Goal: Use online tool/utility: Utilize a website feature to perform a specific function

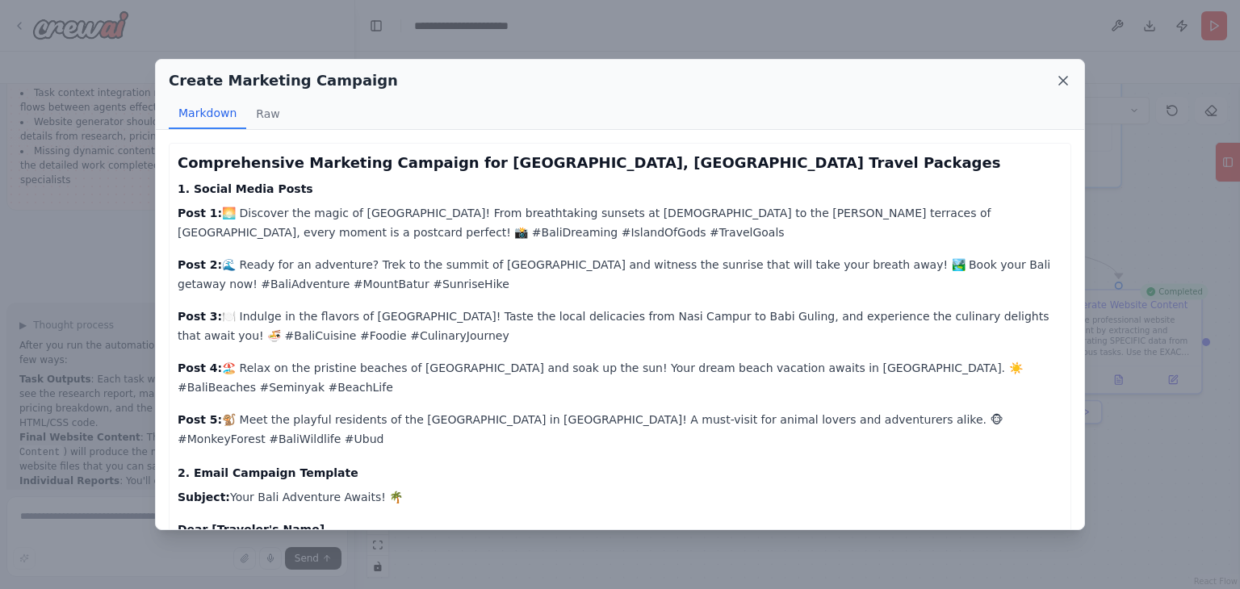
click at [1056, 82] on icon at bounding box center [1063, 81] width 16 height 16
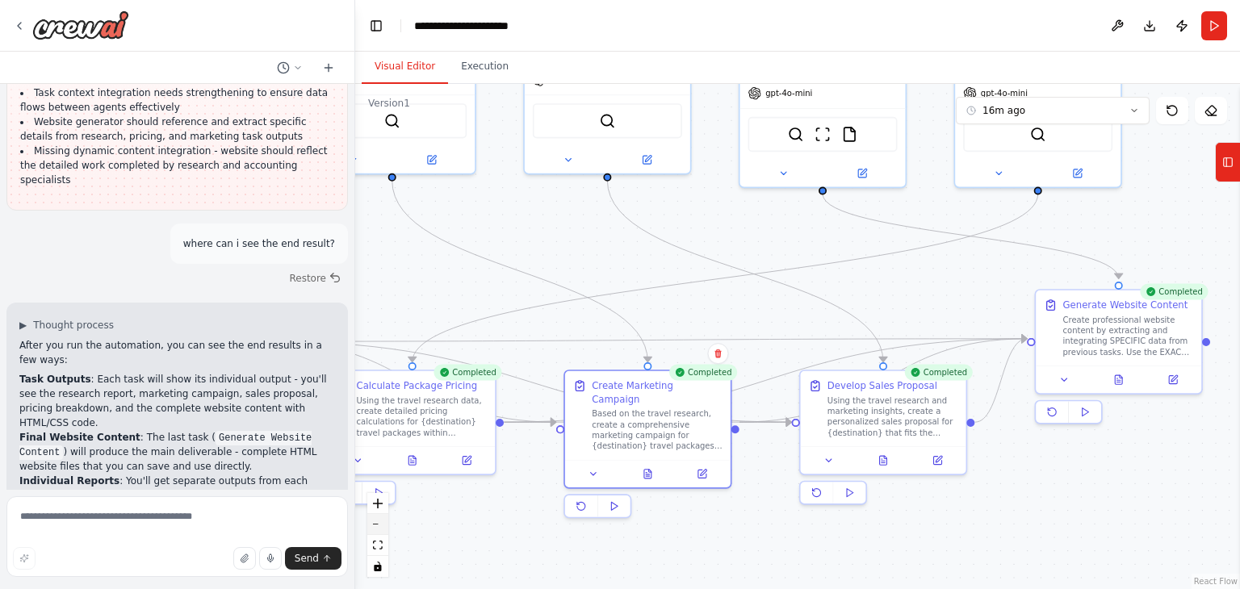
click at [377, 526] on button "zoom out" at bounding box center [377, 524] width 21 height 21
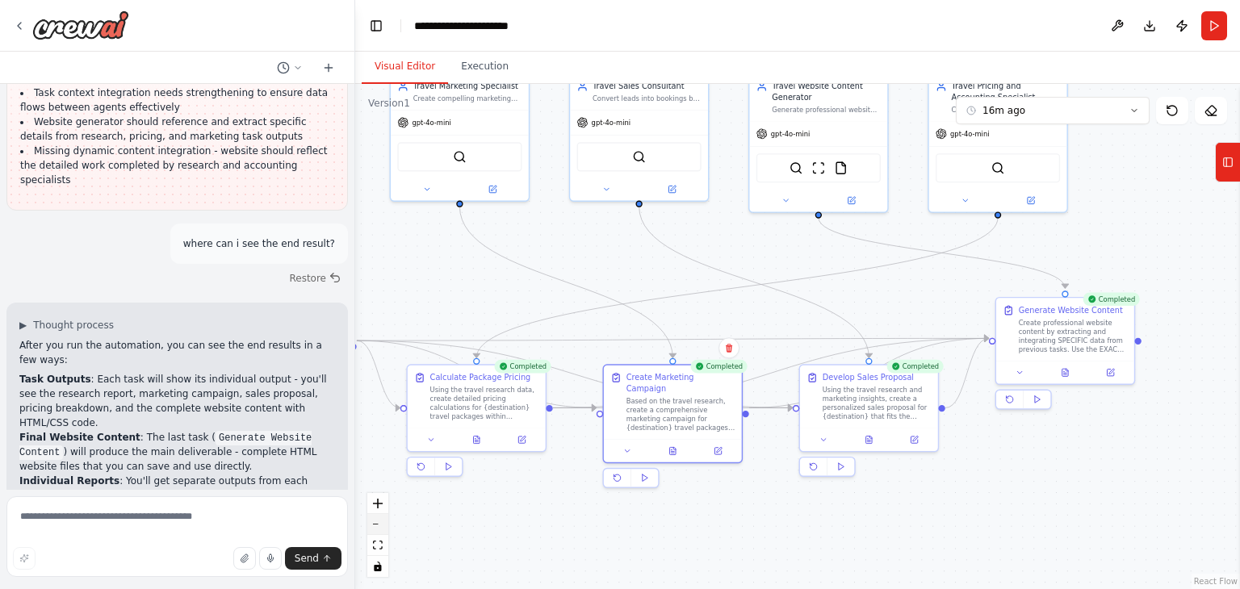
click at [377, 526] on button "zoom out" at bounding box center [377, 524] width 21 height 21
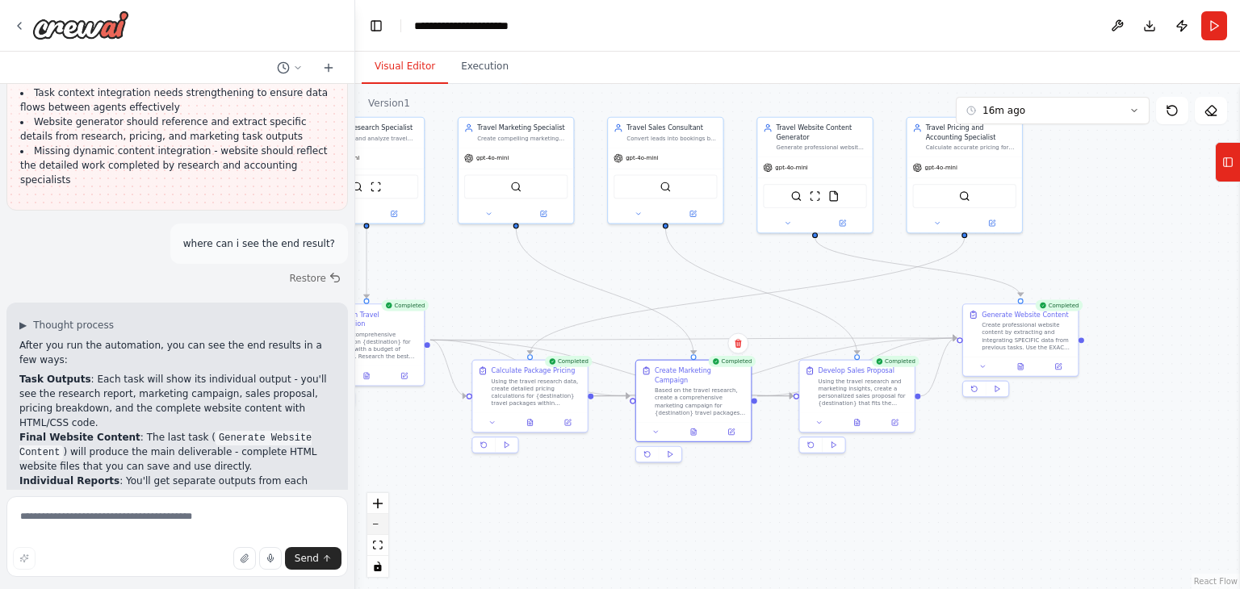
click at [377, 526] on button "zoom out" at bounding box center [377, 524] width 21 height 21
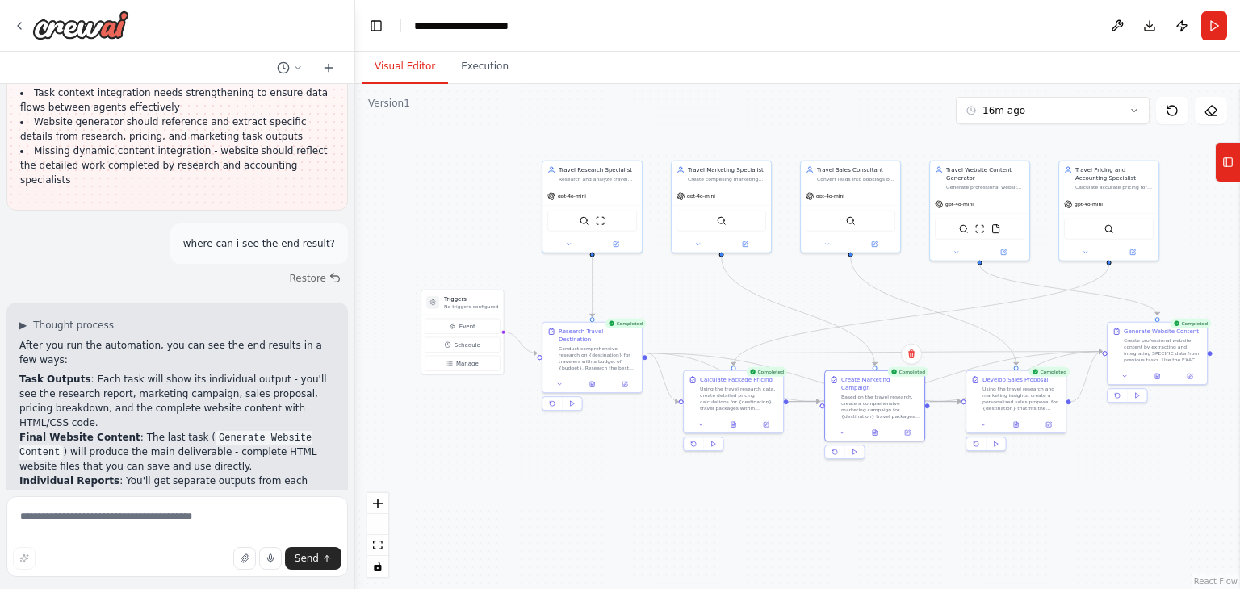
drag, startPoint x: 474, startPoint y: 479, endPoint x: 642, endPoint y: 492, distance: 169.3
click at [642, 492] on div ".deletable-edge-delete-btn { width: 20px; height: 20px; border: 0px solid #ffff…" at bounding box center [797, 336] width 885 height 505
click at [675, 308] on div ".deletable-edge-delete-btn { width: 20px; height: 20px; border: 0px solid #ffff…" at bounding box center [797, 336] width 885 height 505
click at [995, 189] on div "Travel Website Content Generator Generate professional website content and land…" at bounding box center [980, 177] width 99 height 34
click at [1022, 144] on icon at bounding box center [1018, 143] width 10 height 10
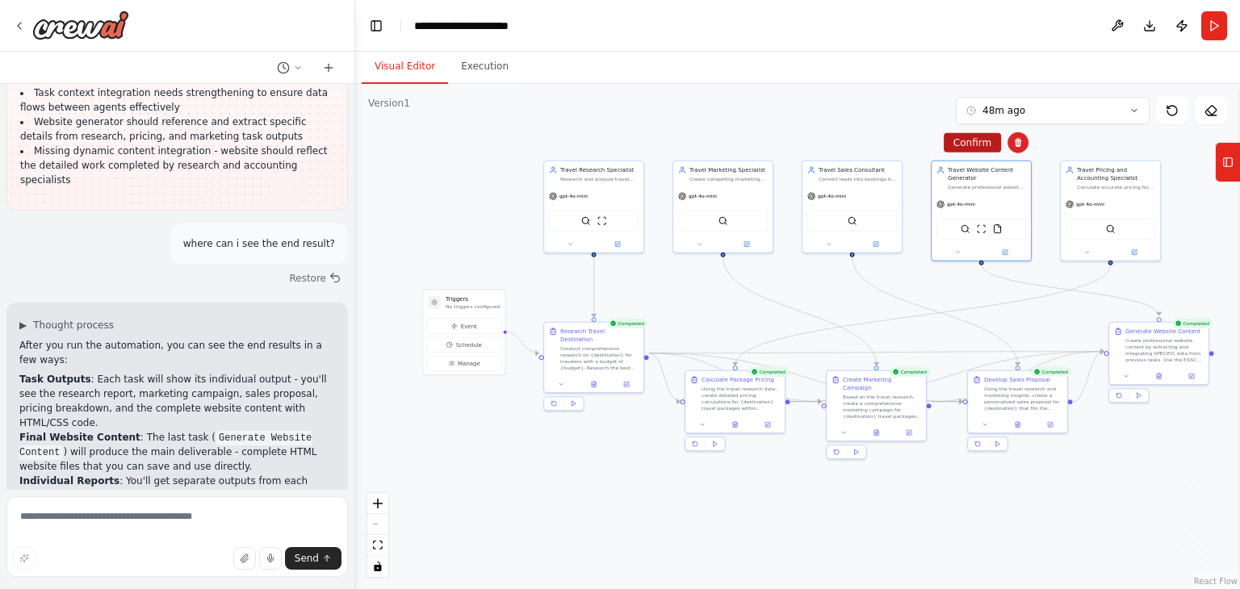
click at [975, 141] on button "Confirm" at bounding box center [972, 142] width 57 height 19
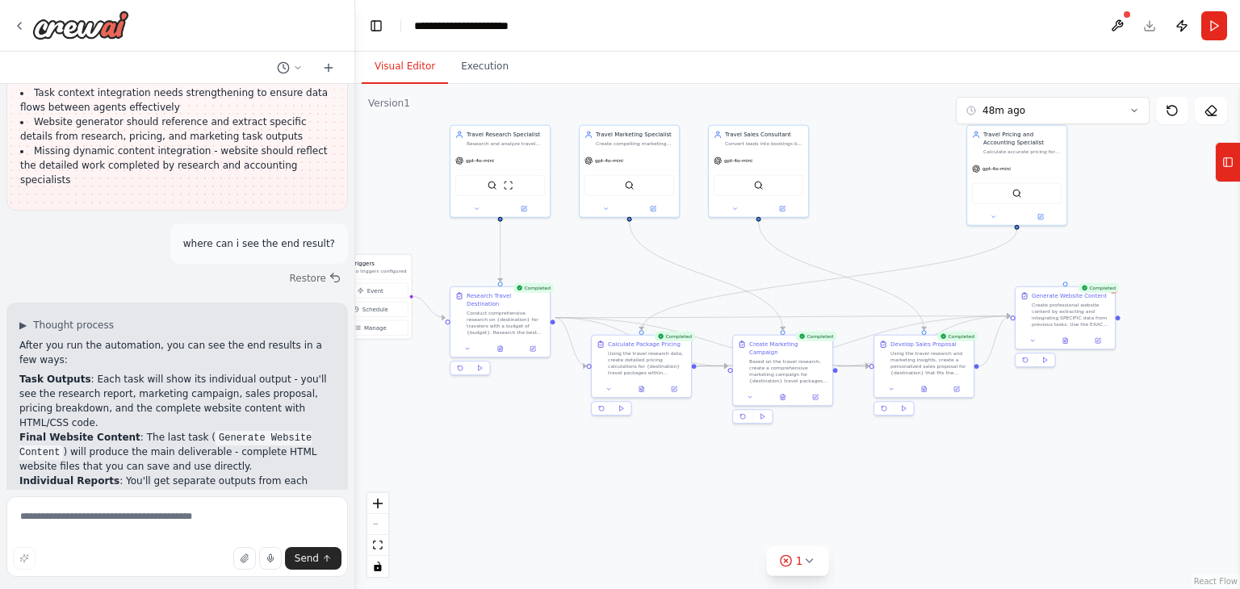
drag, startPoint x: 994, startPoint y: 255, endPoint x: 900, endPoint y: 220, distance: 100.9
click at [900, 220] on div ".deletable-edge-delete-btn { width: 20px; height: 20px; border: 0px solid #ffff…" at bounding box center [797, 336] width 885 height 505
drag, startPoint x: 1024, startPoint y: 174, endPoint x: 897, endPoint y: 174, distance: 127.5
click at [897, 174] on div "gpt-4o-mini" at bounding box center [886, 167] width 99 height 18
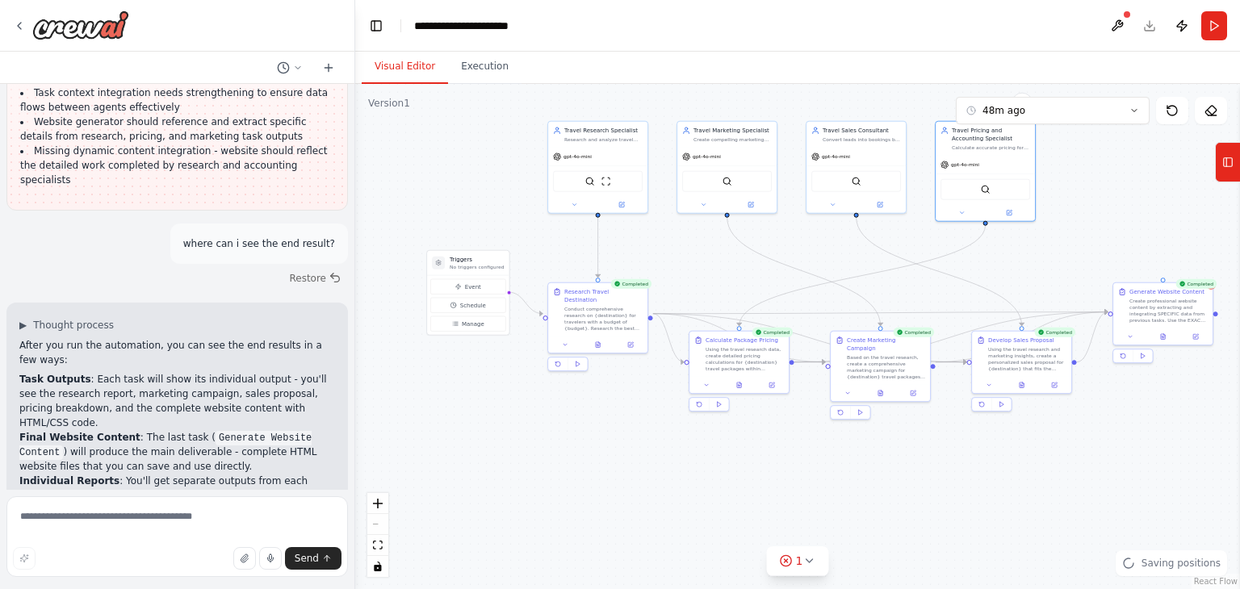
drag, startPoint x: 1009, startPoint y: 217, endPoint x: 1107, endPoint y: 212, distance: 98.6
click at [1107, 212] on div ".deletable-edge-delete-btn { width: 20px; height: 20px; border: 0px solid #ffff…" at bounding box center [797, 336] width 885 height 505
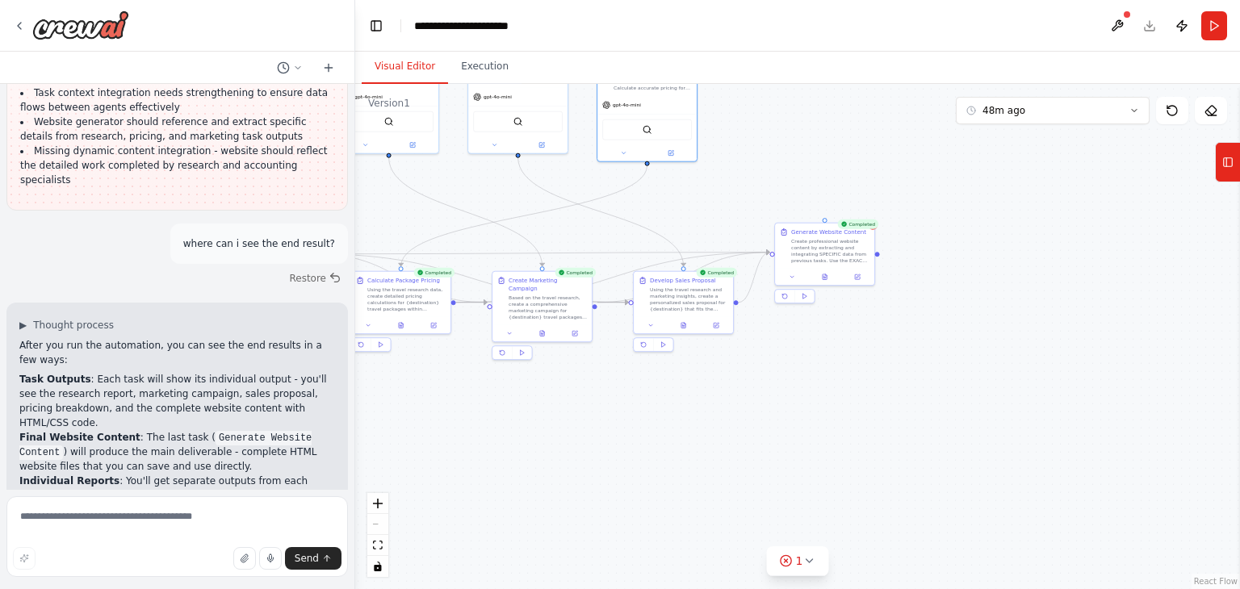
drag, startPoint x: 1136, startPoint y: 414, endPoint x: 794, endPoint y: 354, distance: 346.7
click at [794, 354] on div ".deletable-edge-delete-btn { width: 20px; height: 20px; border: 0px solid #ffff…" at bounding box center [797, 336] width 885 height 505
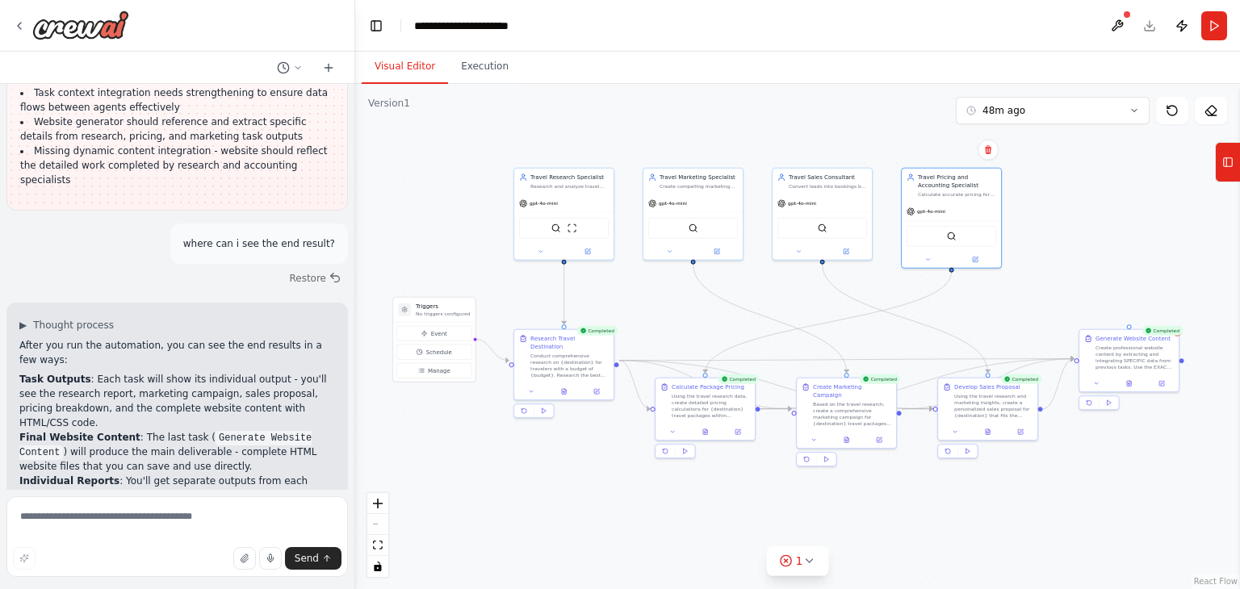
drag, startPoint x: 839, startPoint y: 391, endPoint x: 1147, endPoint y: 500, distance: 326.0
click at [1147, 500] on div ".deletable-edge-delete-btn { width: 20px; height: 20px; border: 0px solid #ffff…" at bounding box center [797, 336] width 885 height 505
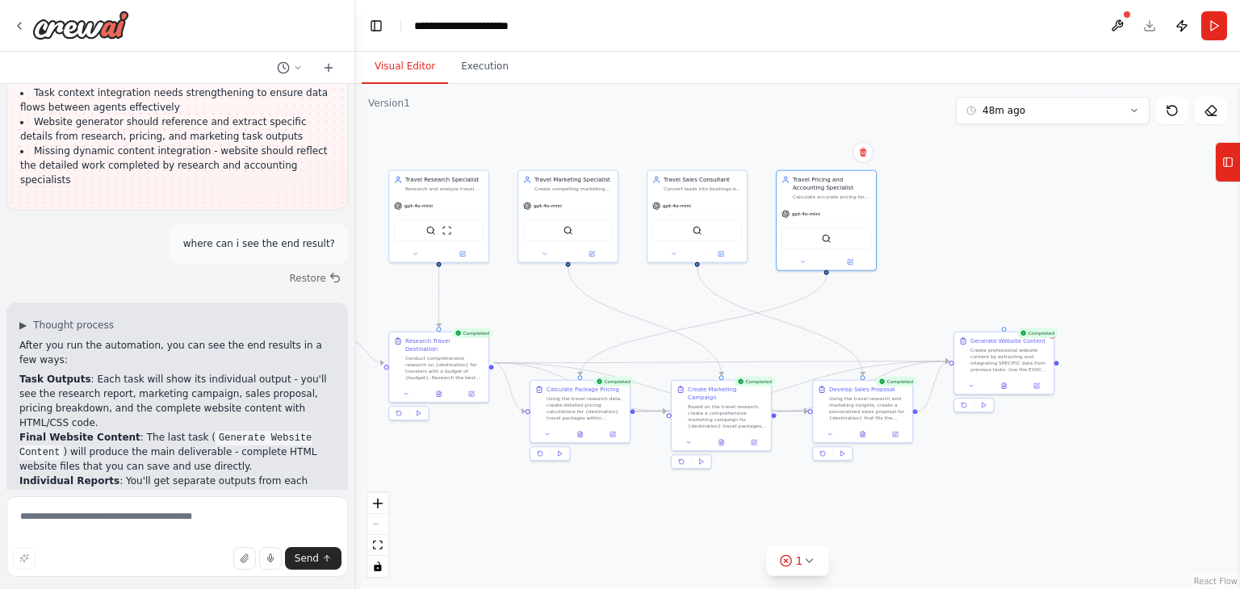
drag, startPoint x: 1120, startPoint y: 244, endPoint x: 995, endPoint y: 245, distance: 125.1
click at [995, 245] on div ".deletable-edge-delete-btn { width: 20px; height: 20px; border: 0px solid #ffff…" at bounding box center [797, 336] width 885 height 505
click at [1225, 26] on button "Run" at bounding box center [1214, 25] width 26 height 29
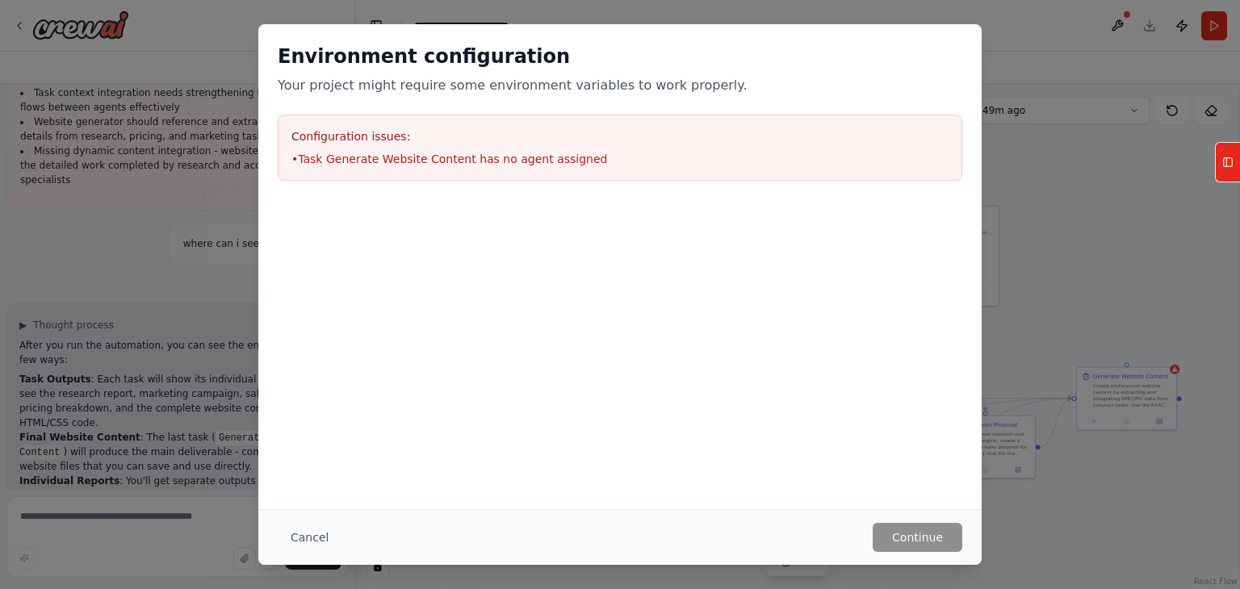
drag, startPoint x: 1102, startPoint y: 249, endPoint x: 1239, endPoint y: 319, distance: 153.8
click at [1239, 319] on main "**********" at bounding box center [797, 294] width 885 height 589
click at [926, 557] on div "Cancel Continue" at bounding box center [619, 537] width 723 height 56
click at [331, 541] on button "Cancel" at bounding box center [310, 537] width 64 height 29
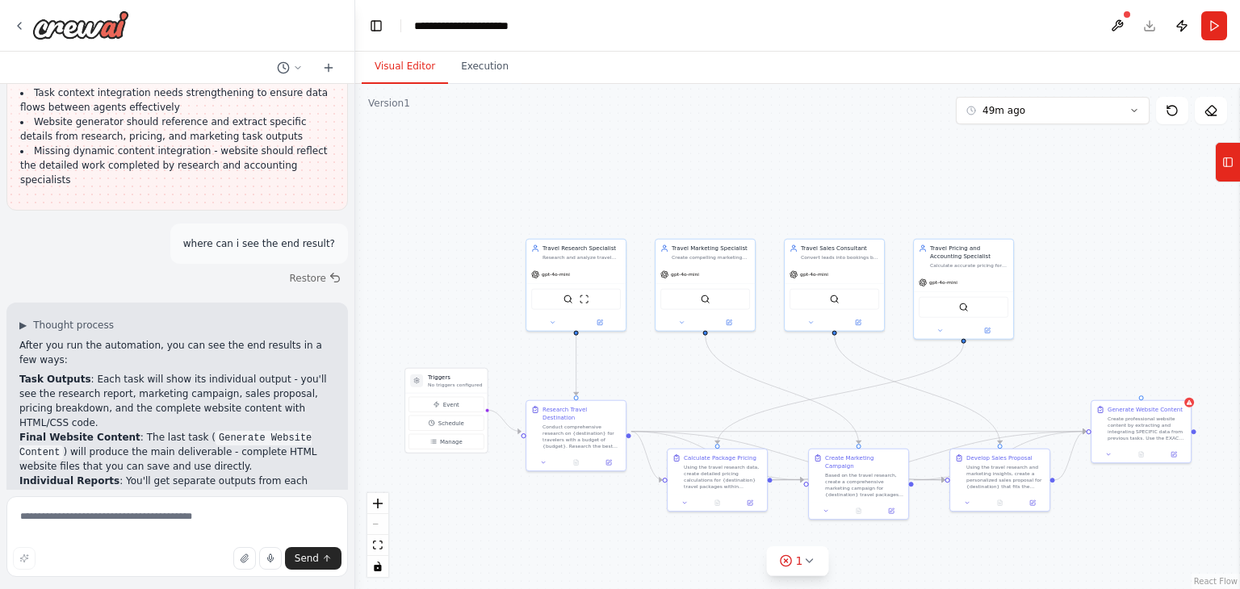
click at [1220, 186] on div ".deletable-edge-delete-btn { width: 20px; height: 20px; border: 0px solid #ffff…" at bounding box center [797, 336] width 885 height 505
click at [1228, 167] on icon at bounding box center [1227, 162] width 11 height 26
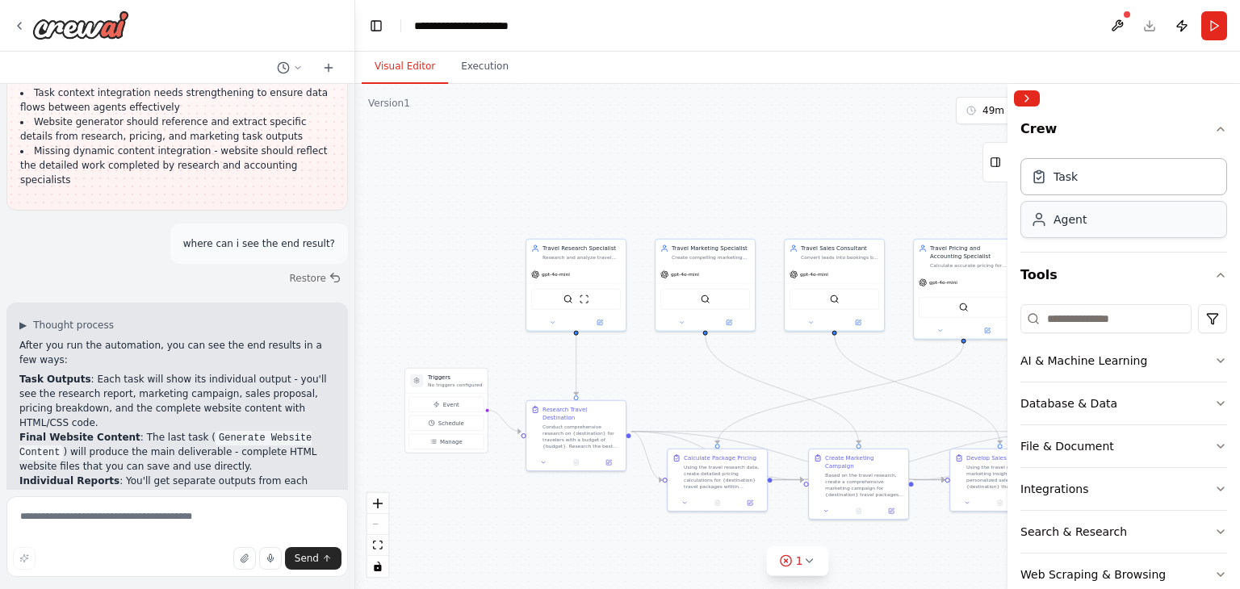
click at [1172, 220] on div "Agent" at bounding box center [1123, 219] width 207 height 37
click at [1111, 223] on div "Agent" at bounding box center [1123, 219] width 207 height 37
drag, startPoint x: 1111, startPoint y: 223, endPoint x: 1085, endPoint y: 224, distance: 26.6
click at [1085, 224] on div "Agent" at bounding box center [1123, 219] width 207 height 37
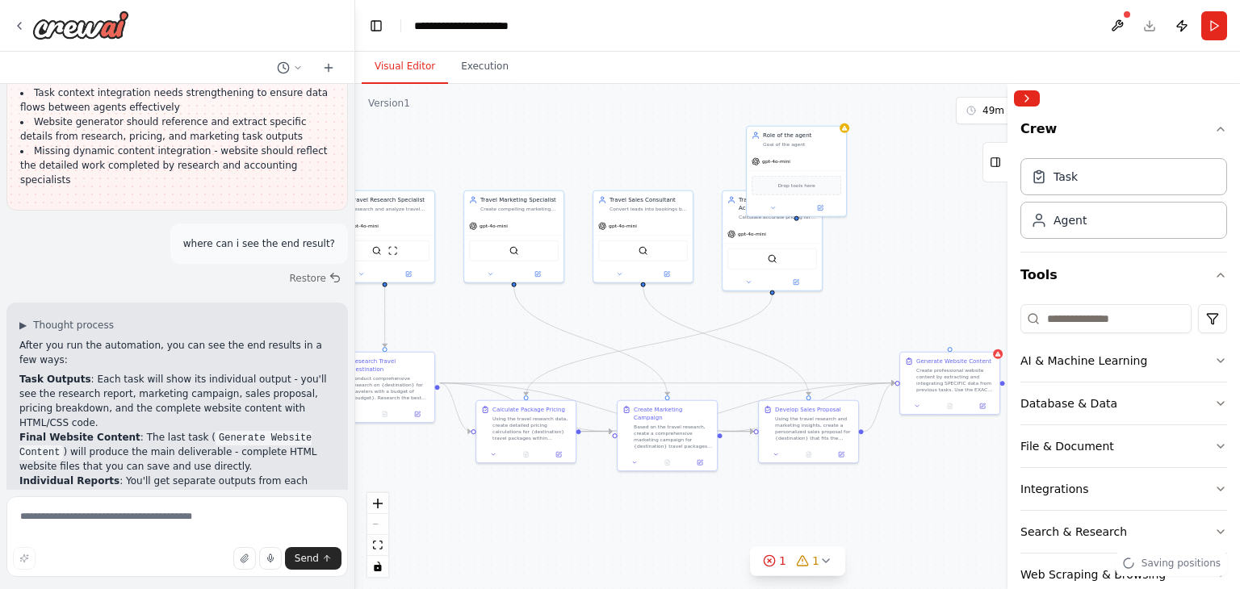
drag, startPoint x: 818, startPoint y: 198, endPoint x: 626, endPoint y: 149, distance: 199.1
click at [626, 149] on div ".deletable-edge-delete-btn { width: 20px; height: 20px; border: 0px solid #ffff…" at bounding box center [797, 336] width 885 height 505
drag, startPoint x: 810, startPoint y: 146, endPoint x: 909, endPoint y: 217, distance: 122.1
click at [909, 217] on div "Role of the agent Goal of the agent" at bounding box center [891, 210] width 99 height 26
click at [1023, 94] on button "Collapse right sidebar" at bounding box center [1027, 98] width 26 height 16
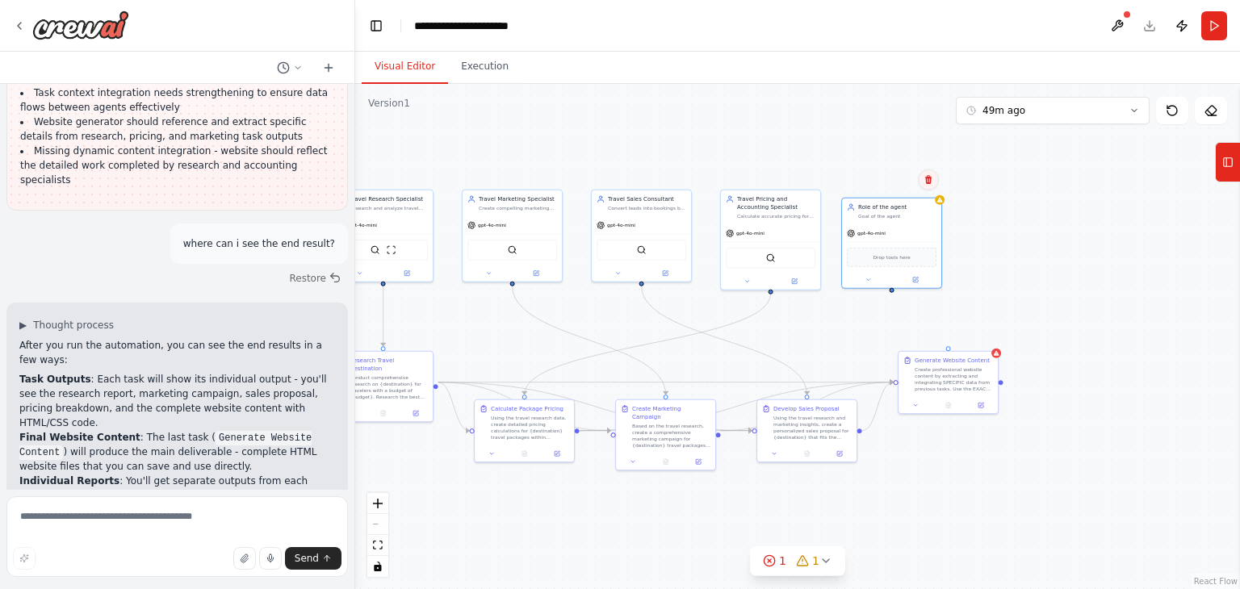
click at [929, 187] on button at bounding box center [928, 180] width 21 height 21
click at [881, 182] on button "Confirm" at bounding box center [882, 179] width 57 height 19
click at [218, 525] on textarea at bounding box center [176, 536] width 341 height 81
type textarea "**********"
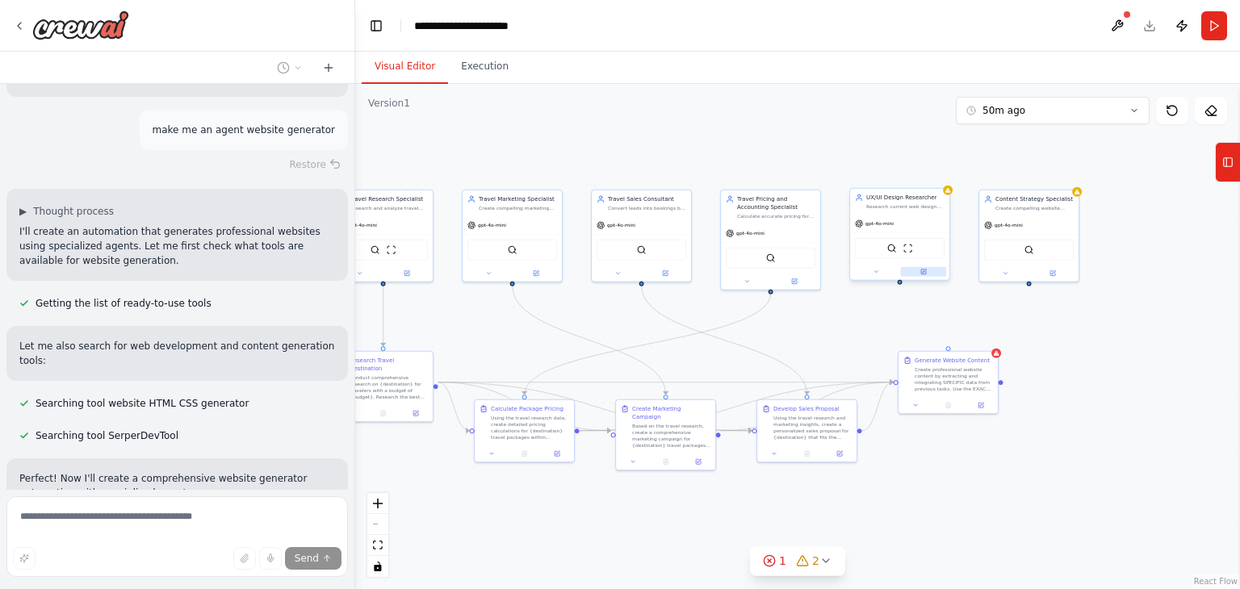
scroll to position [5166, 0]
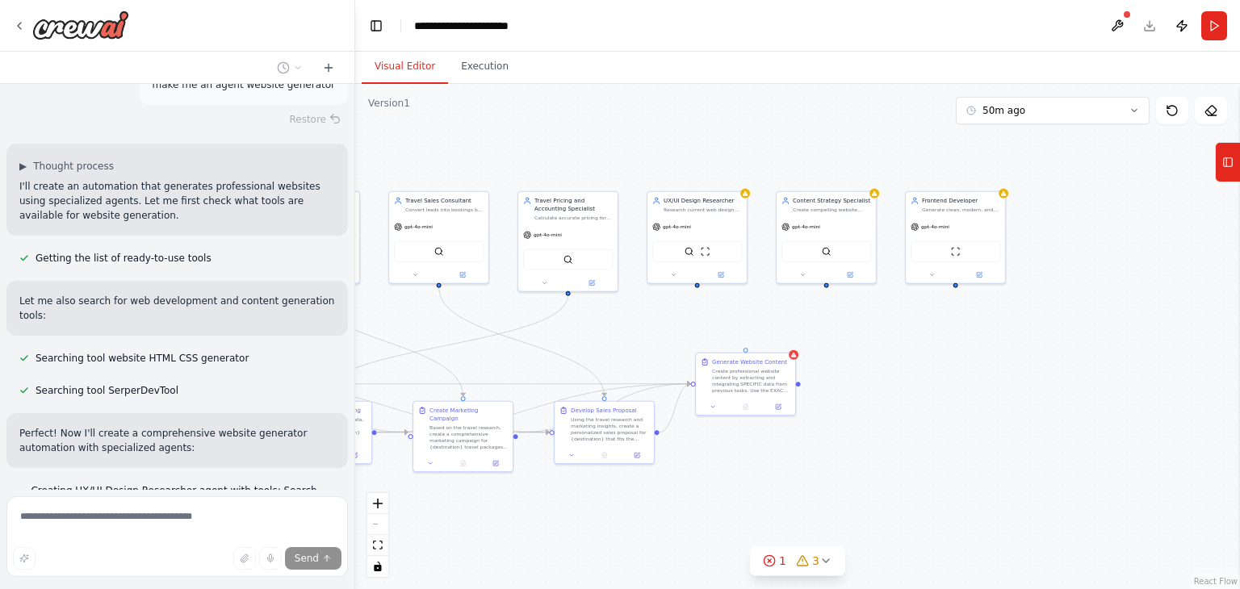
drag, startPoint x: 1178, startPoint y: 323, endPoint x: 959, endPoint y: 324, distance: 218.7
click at [959, 324] on div ".deletable-edge-delete-btn { width: 20px; height: 20px; border: 0px solid #ffff…" at bounding box center [797, 336] width 885 height 505
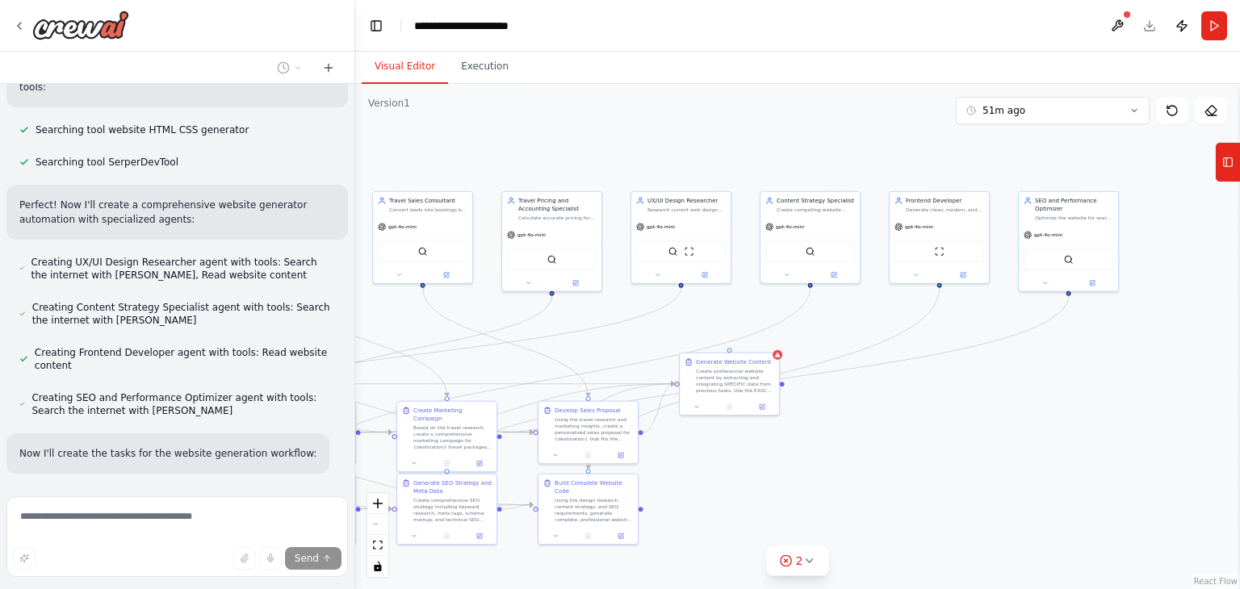
scroll to position [5433, 0]
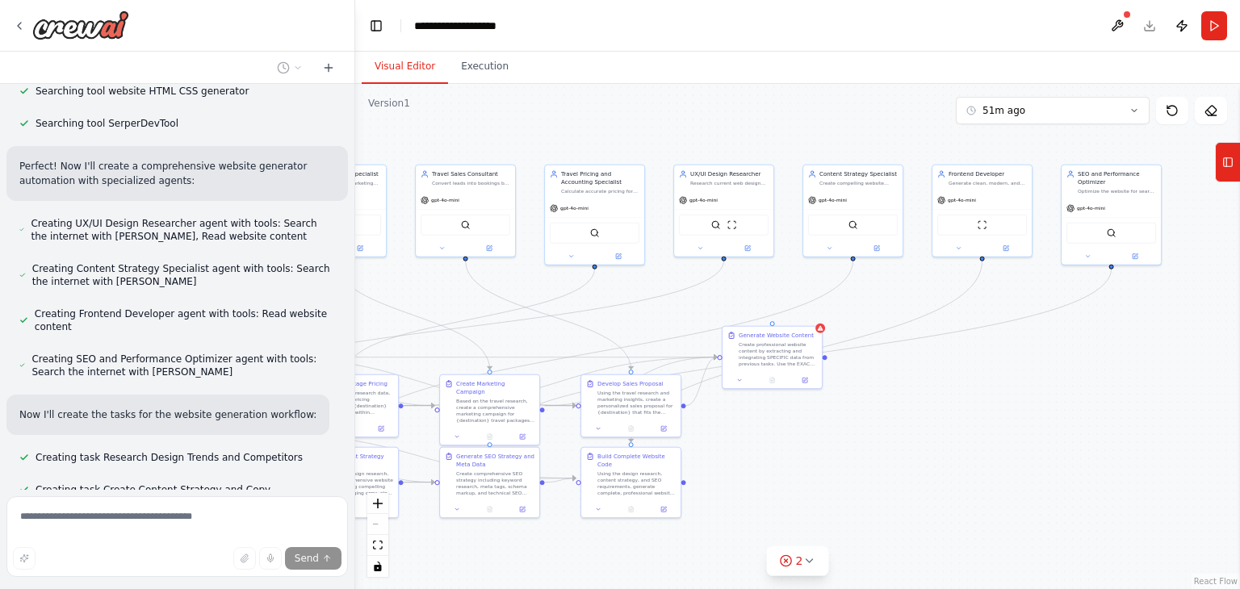
drag, startPoint x: 859, startPoint y: 458, endPoint x: 901, endPoint y: 432, distance: 49.7
click at [901, 432] on div ".deletable-edge-delete-btn { width: 20px; height: 20px; border: 0px solid #ffff…" at bounding box center [797, 336] width 885 height 505
click at [810, 564] on icon at bounding box center [808, 561] width 13 height 13
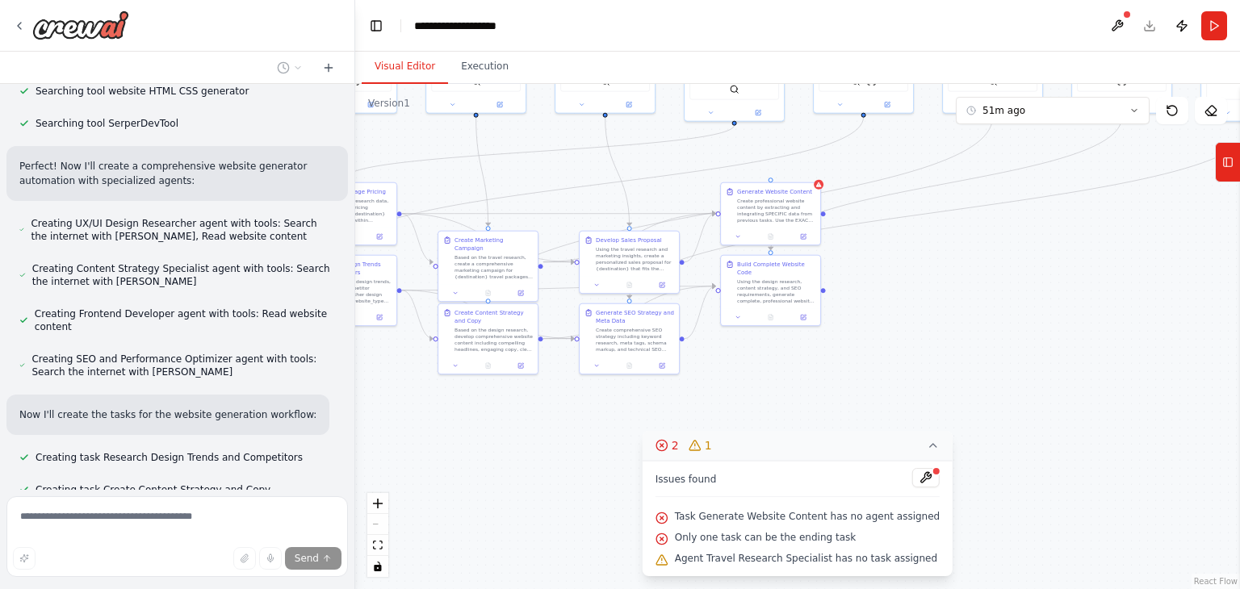
drag, startPoint x: 933, startPoint y: 401, endPoint x: 1078, endPoint y: 248, distance: 210.7
click at [1078, 248] on div ".deletable-edge-delete-btn { width: 20px; height: 20px; border: 0px solid #ffff…" at bounding box center [797, 336] width 885 height 505
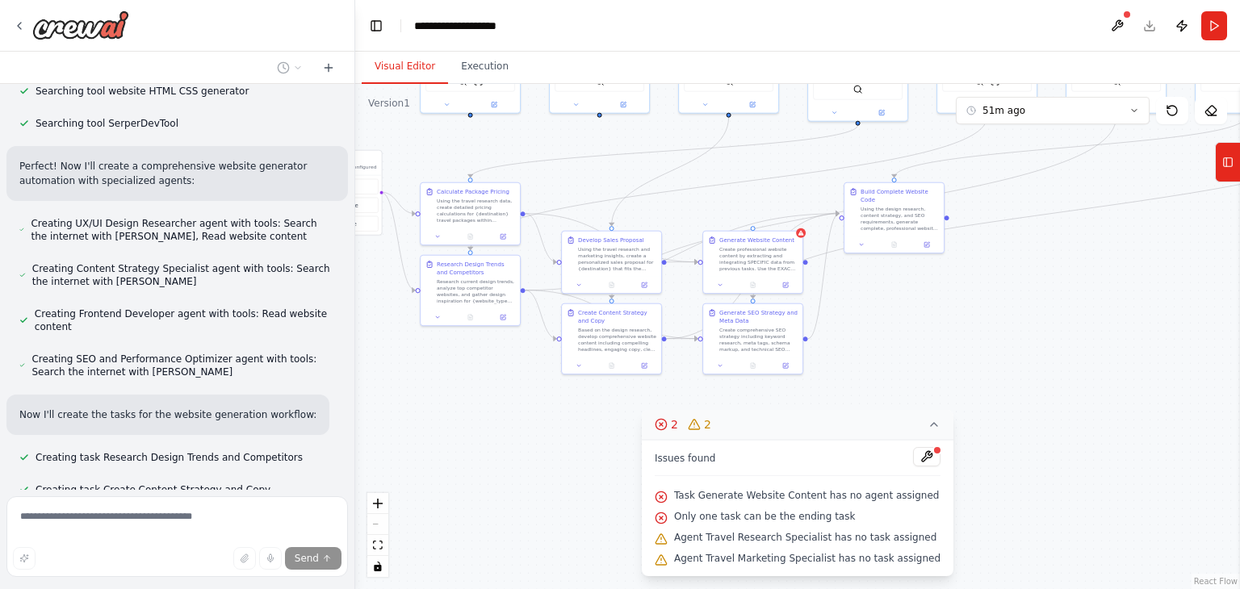
drag, startPoint x: 927, startPoint y: 299, endPoint x: 1047, endPoint y: 308, distance: 120.6
click at [1047, 308] on div ".deletable-edge-delete-btn { width: 20px; height: 20px; border: 0px solid #ffff…" at bounding box center [797, 336] width 885 height 505
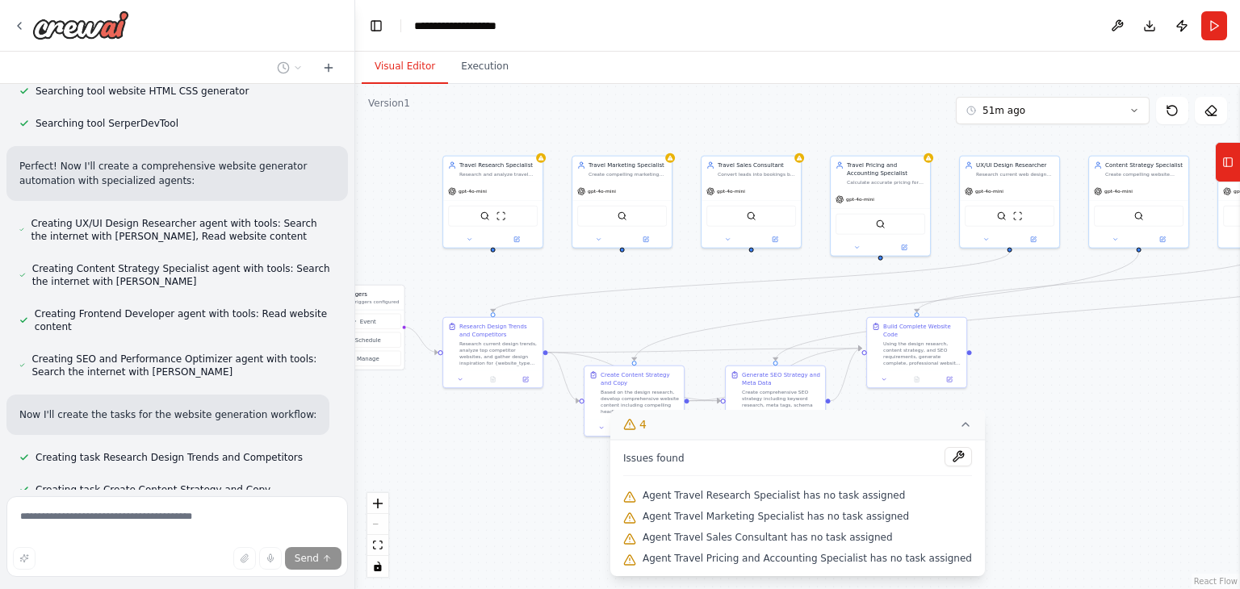
drag, startPoint x: 1047, startPoint y: 308, endPoint x: 1072, endPoint y: 442, distance: 136.3
click at [1072, 442] on div ".deletable-edge-delete-btn { width: 20px; height: 20px; border: 0px solid #ffff…" at bounding box center [797, 336] width 885 height 505
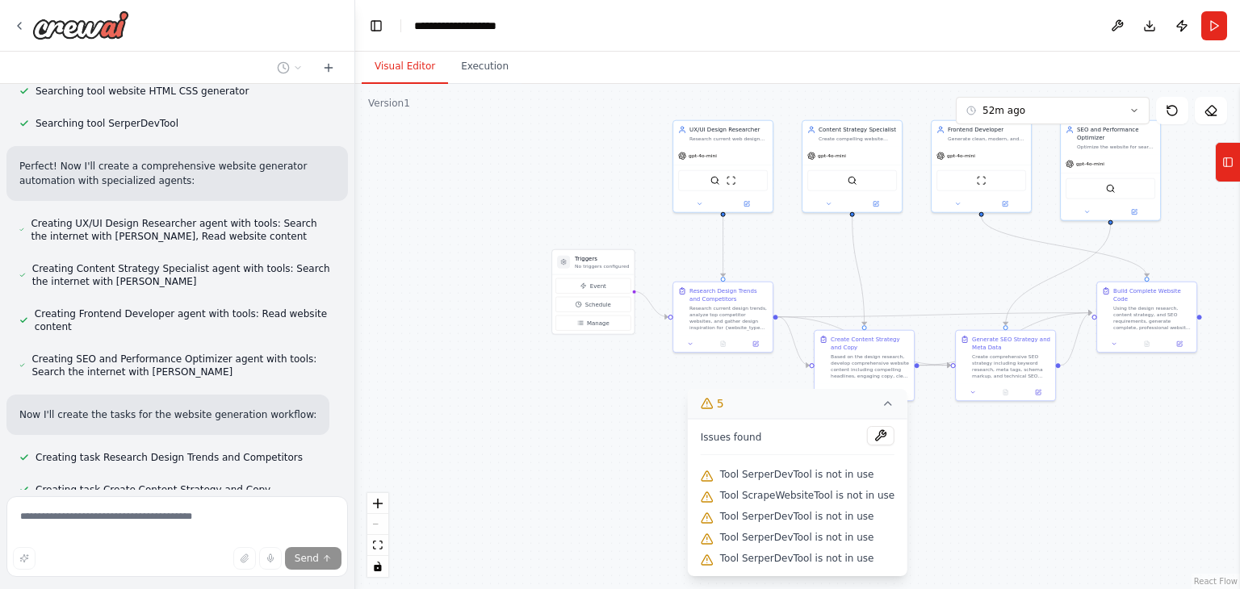
drag, startPoint x: 672, startPoint y: 298, endPoint x: 898, endPoint y: 263, distance: 228.6
click at [898, 263] on div ".deletable-edge-delete-btn { width: 20px; height: 20px; border: 0px solid #ffff…" at bounding box center [797, 336] width 885 height 505
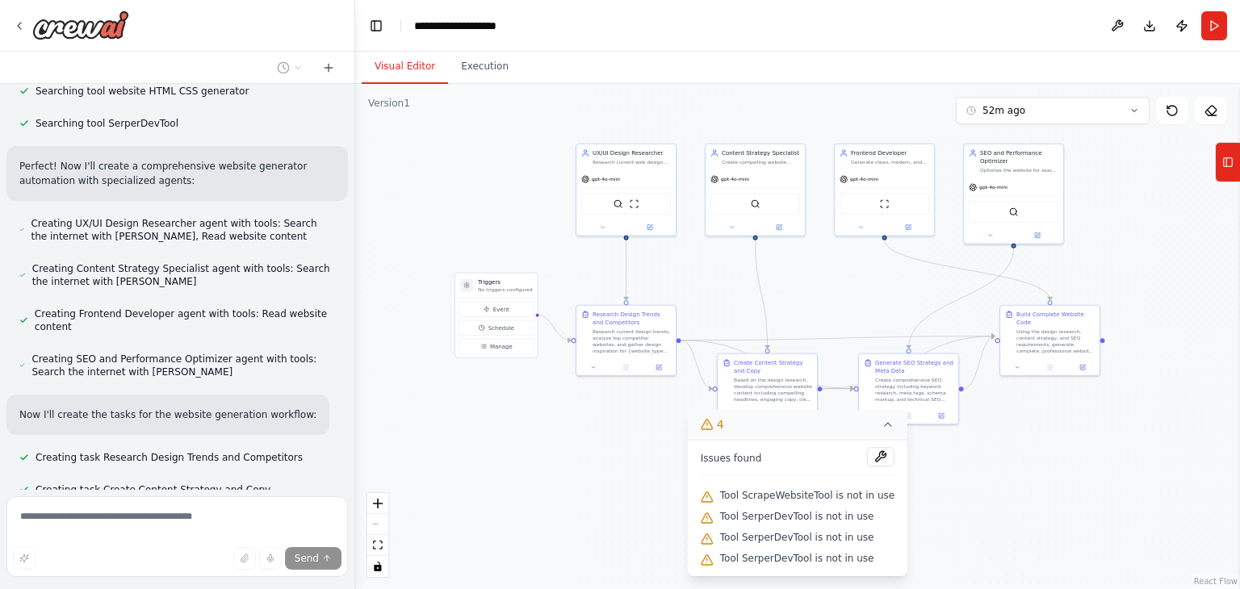
drag, startPoint x: 940, startPoint y: 285, endPoint x: 831, endPoint y: 310, distance: 111.8
click at [831, 310] on div ".deletable-edge-delete-btn { width: 20px; height: 20px; border: 0px solid #ffff…" at bounding box center [797, 336] width 885 height 505
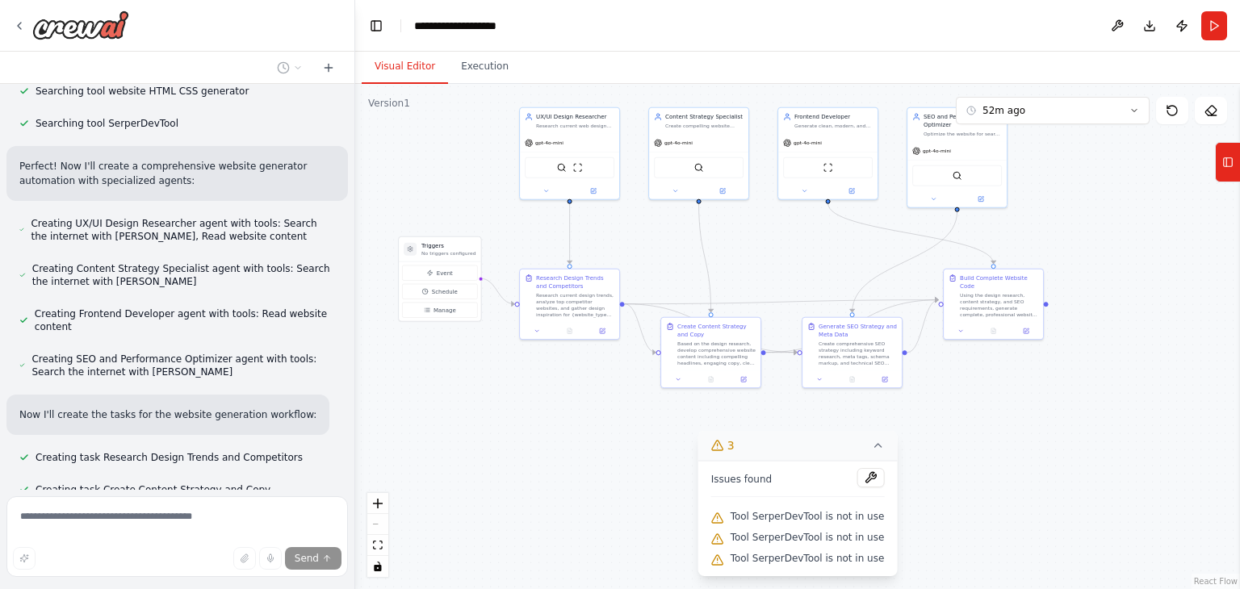
drag, startPoint x: 1107, startPoint y: 271, endPoint x: 1059, endPoint y: 227, distance: 65.7
click at [1059, 227] on div ".deletable-edge-delete-btn { width: 20px; height: 20px; border: 0px solid #ffff…" at bounding box center [797, 336] width 885 height 505
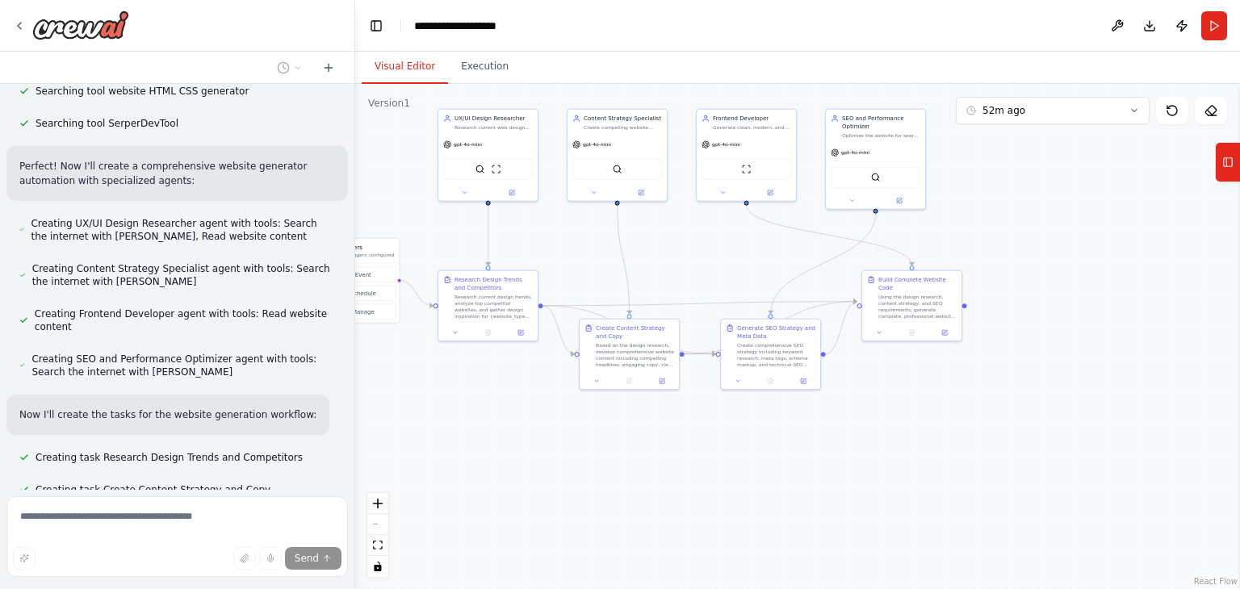
drag, startPoint x: 790, startPoint y: 442, endPoint x: 694, endPoint y: 450, distance: 96.5
click at [694, 450] on div ".deletable-edge-delete-btn { width: 20px; height: 20px; border: 0px solid #ffff…" at bounding box center [797, 336] width 885 height 505
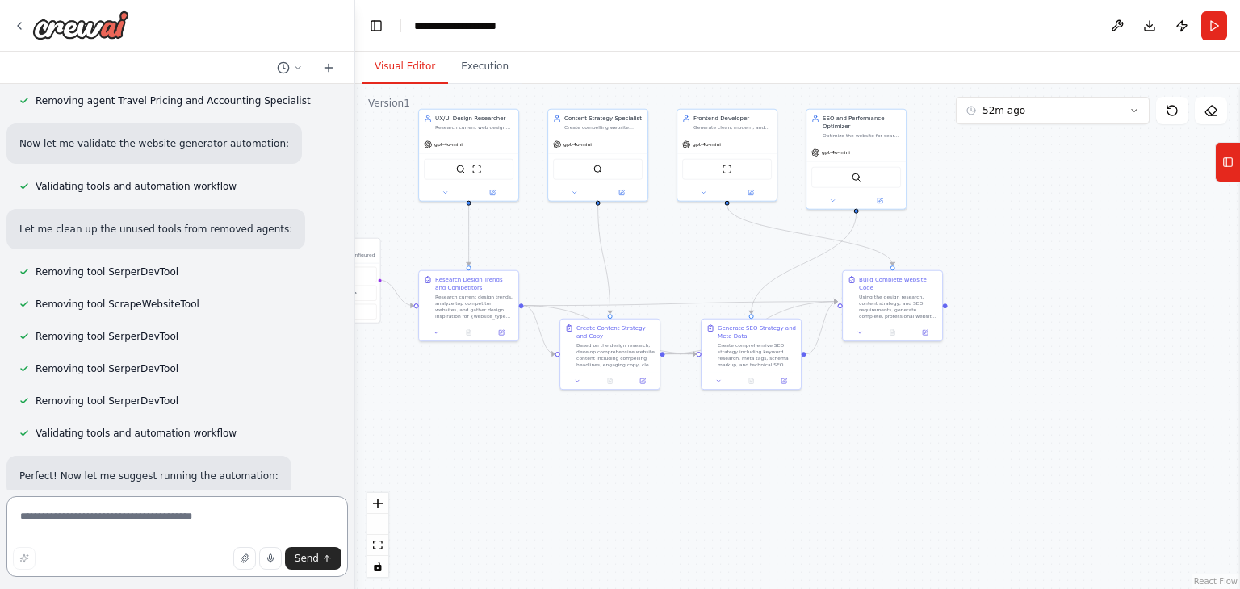
scroll to position [6544, 0]
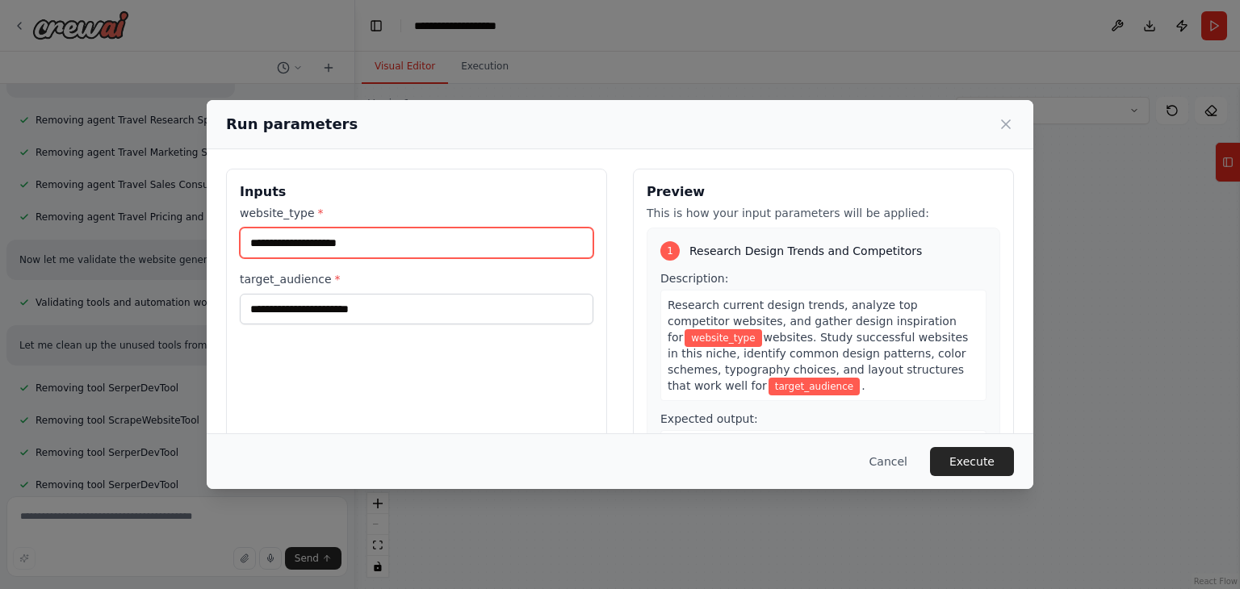
click at [388, 232] on input "website_type *" at bounding box center [417, 243] width 354 height 31
type input "**********"
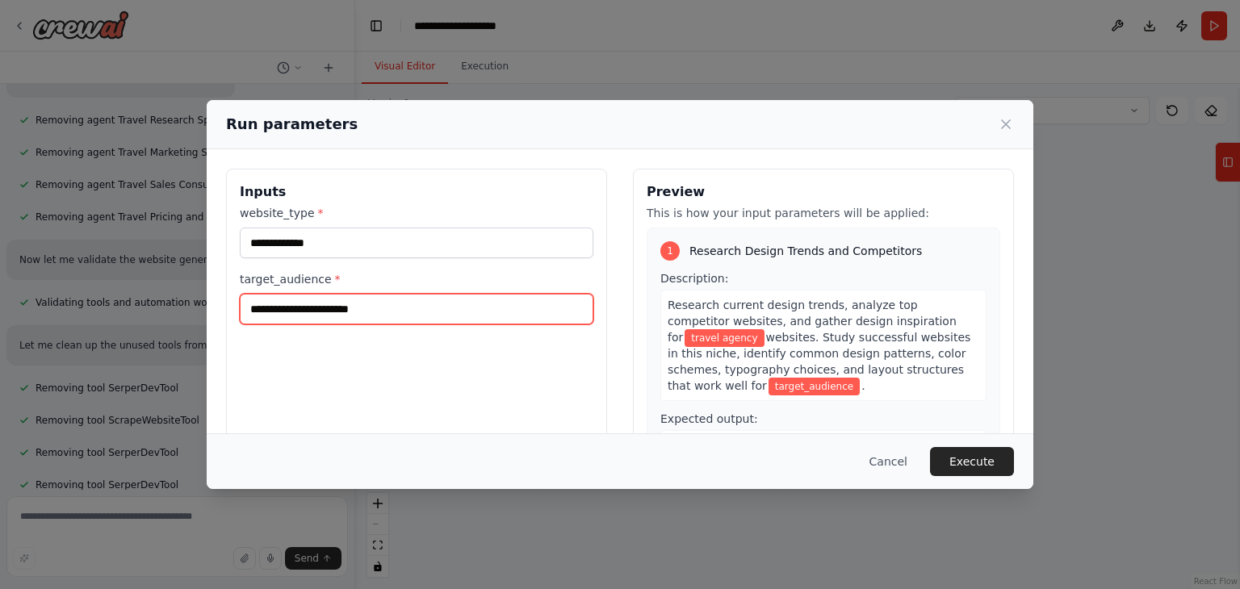
click at [369, 305] on input "target_audience *" at bounding box center [417, 309] width 354 height 31
type input "*"
type input "**********"
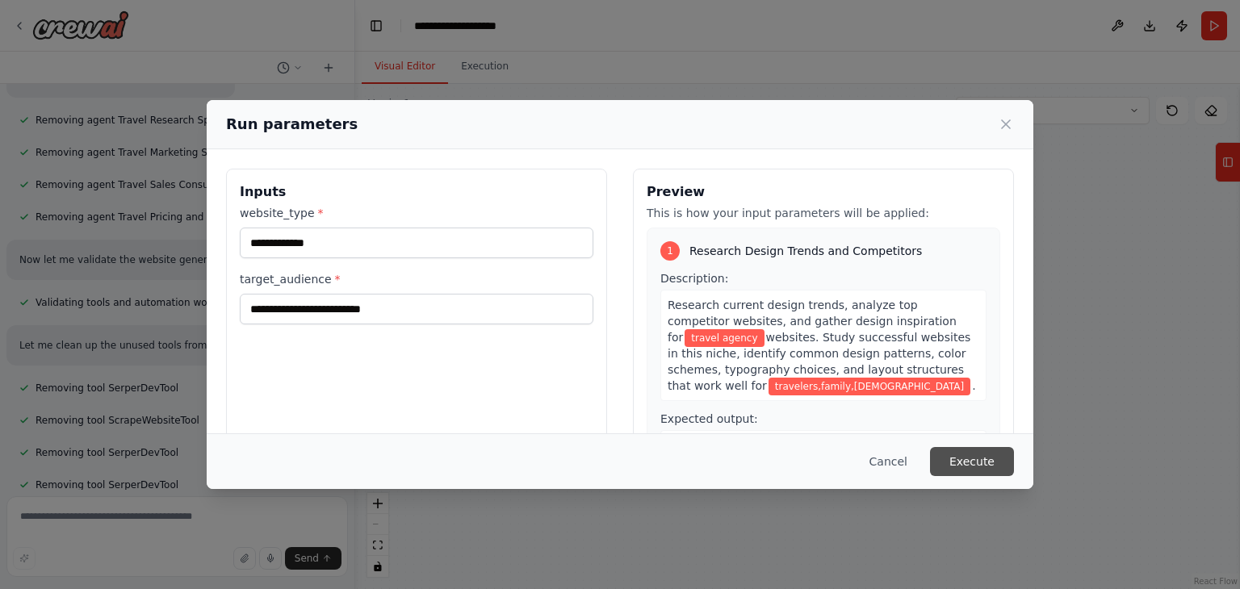
click at [951, 464] on button "Execute" at bounding box center [972, 461] width 84 height 29
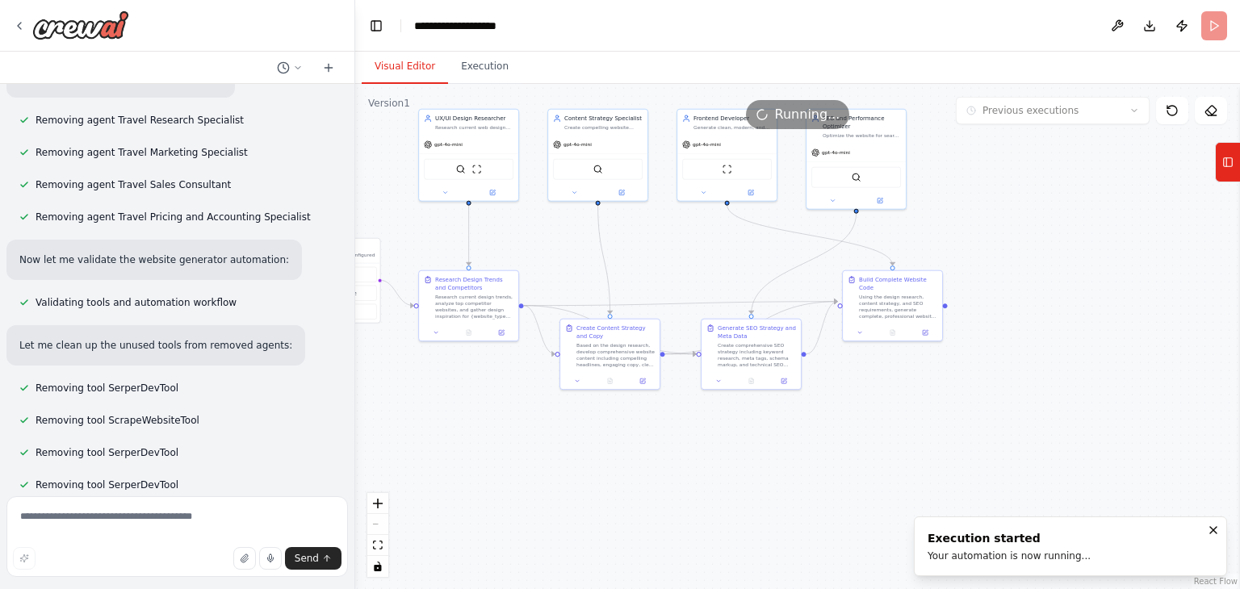
click at [413, 68] on button "Visual Editor" at bounding box center [405, 67] width 86 height 34
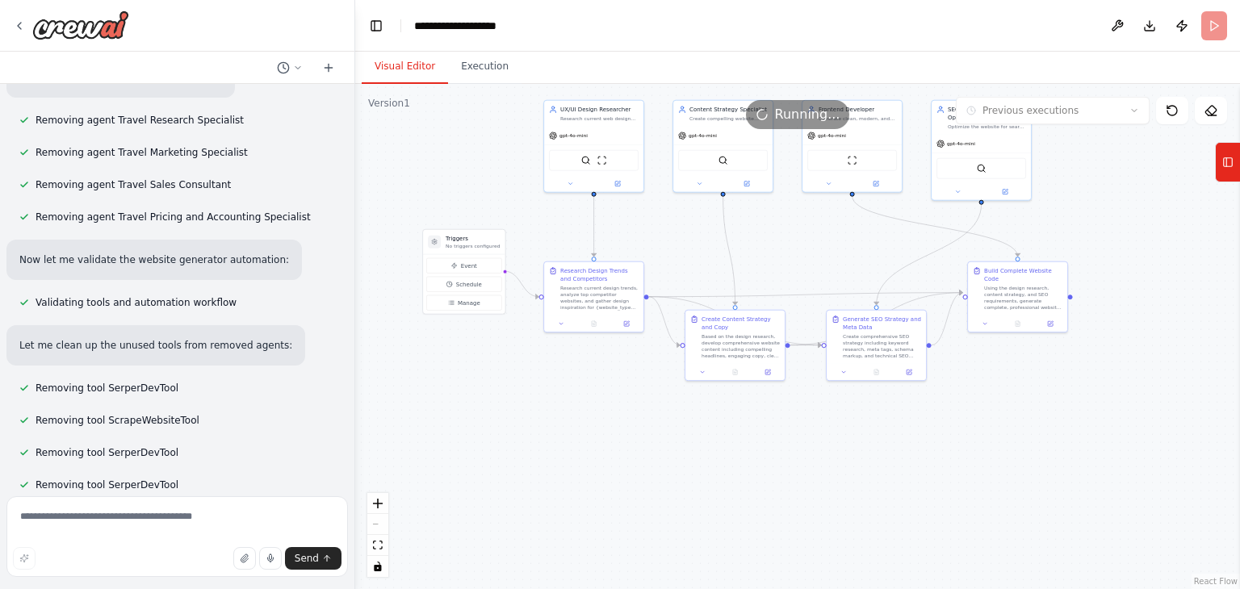
drag, startPoint x: 681, startPoint y: 269, endPoint x: 811, endPoint y: 275, distance: 130.1
click at [811, 275] on div ".deletable-edge-delete-btn { width: 20px; height: 20px; border: 0px solid #ffff…" at bounding box center [797, 336] width 885 height 505
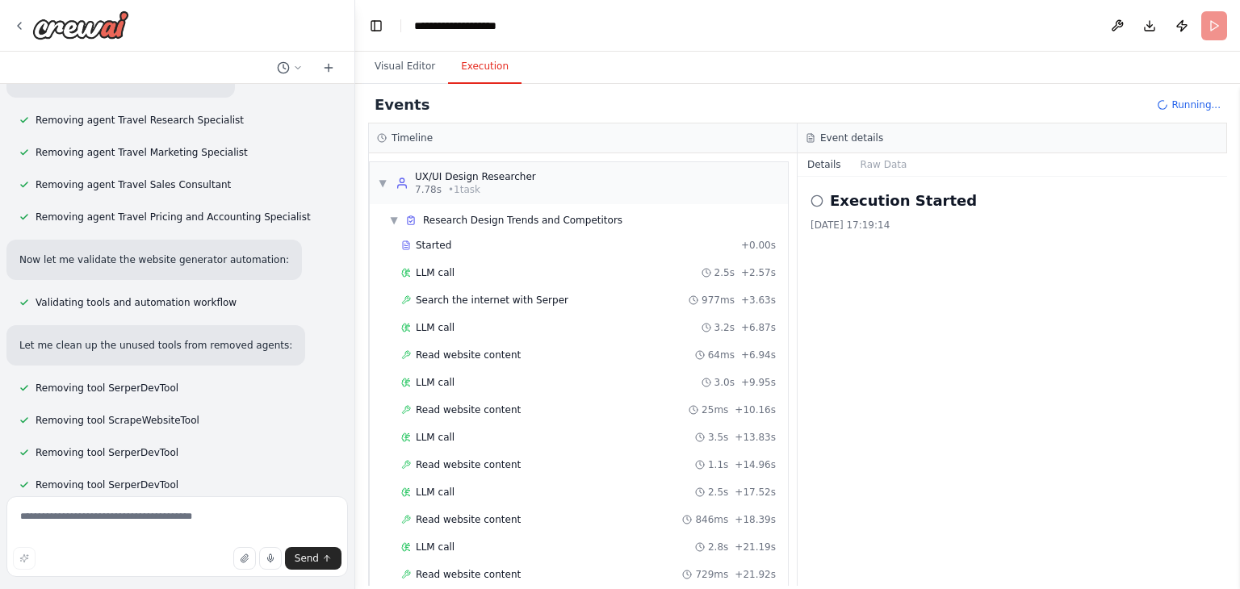
click at [470, 63] on button "Execution" at bounding box center [484, 67] width 73 height 34
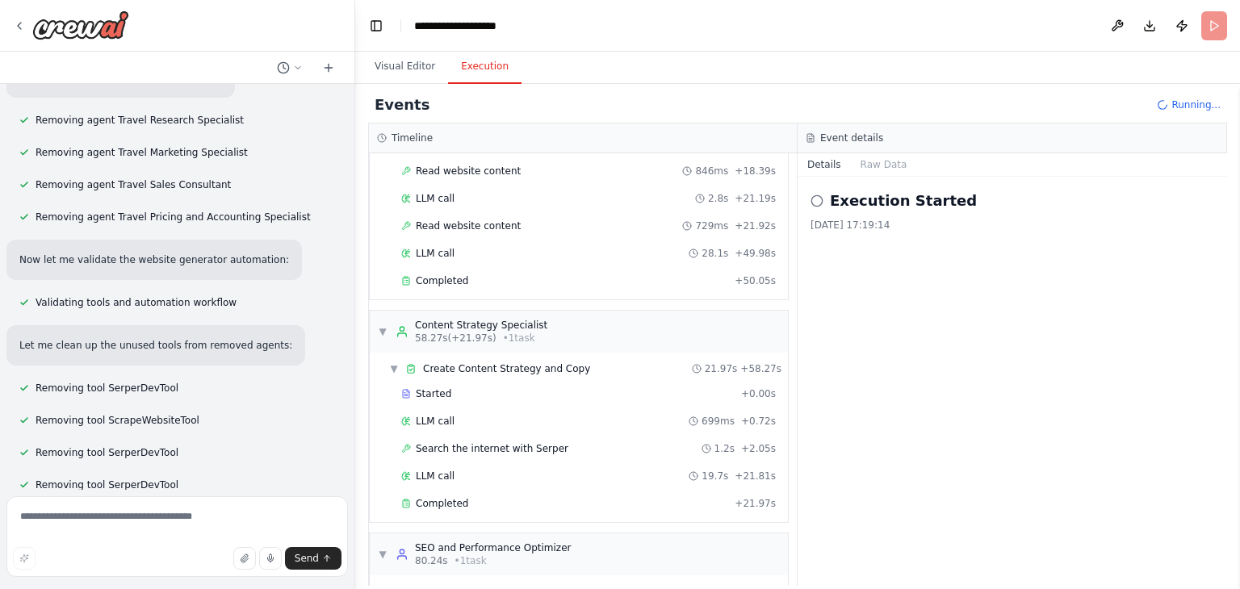
scroll to position [490, 0]
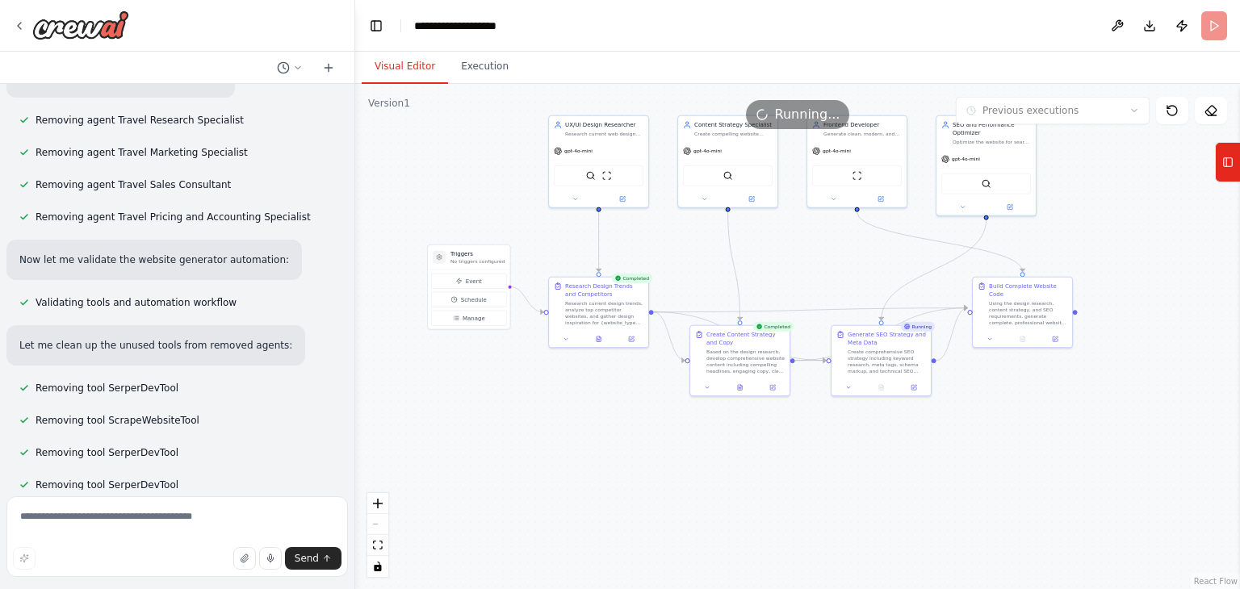
click at [391, 59] on button "Visual Editor" at bounding box center [405, 67] width 86 height 34
